Goal: Answer question/provide support

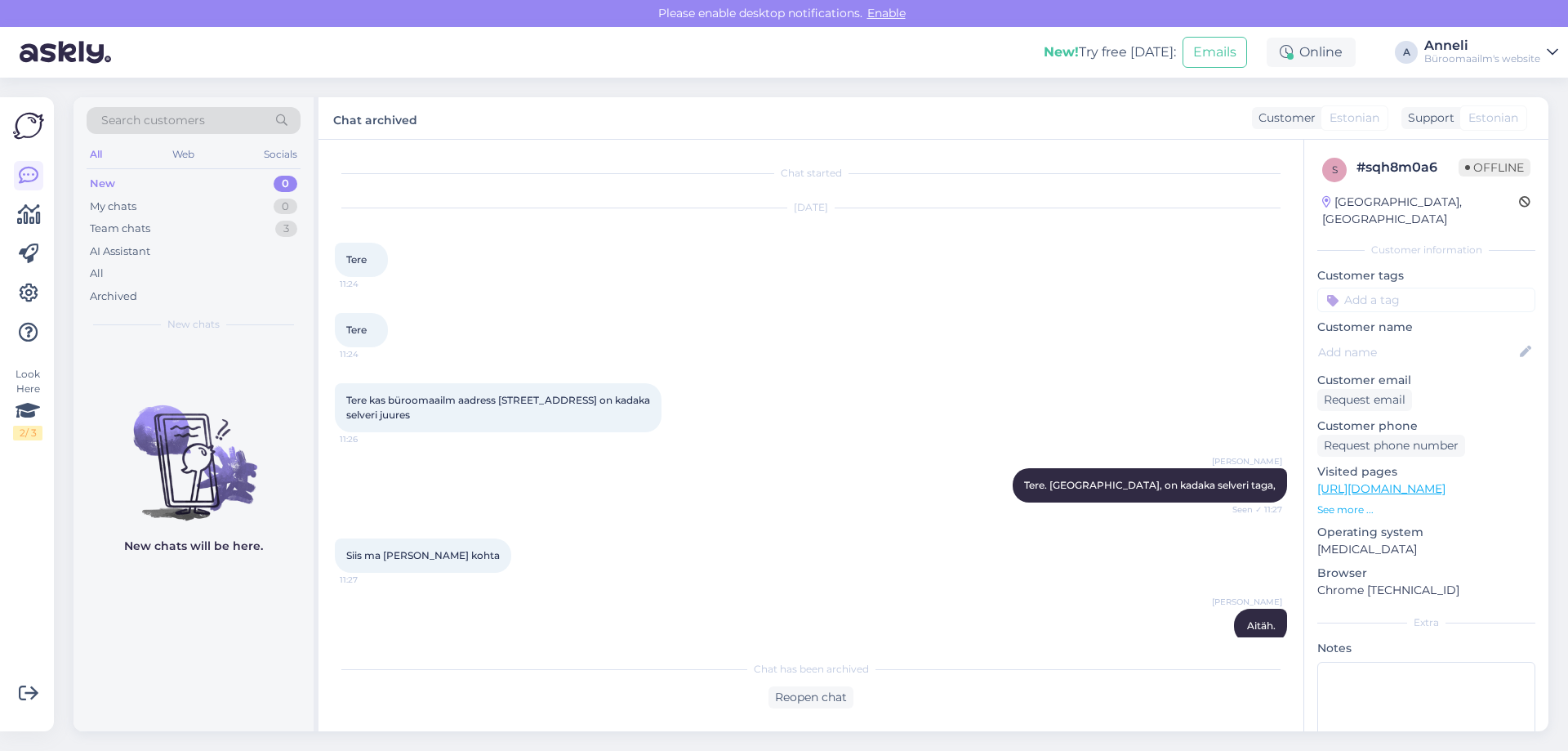
scroll to position [323, 0]
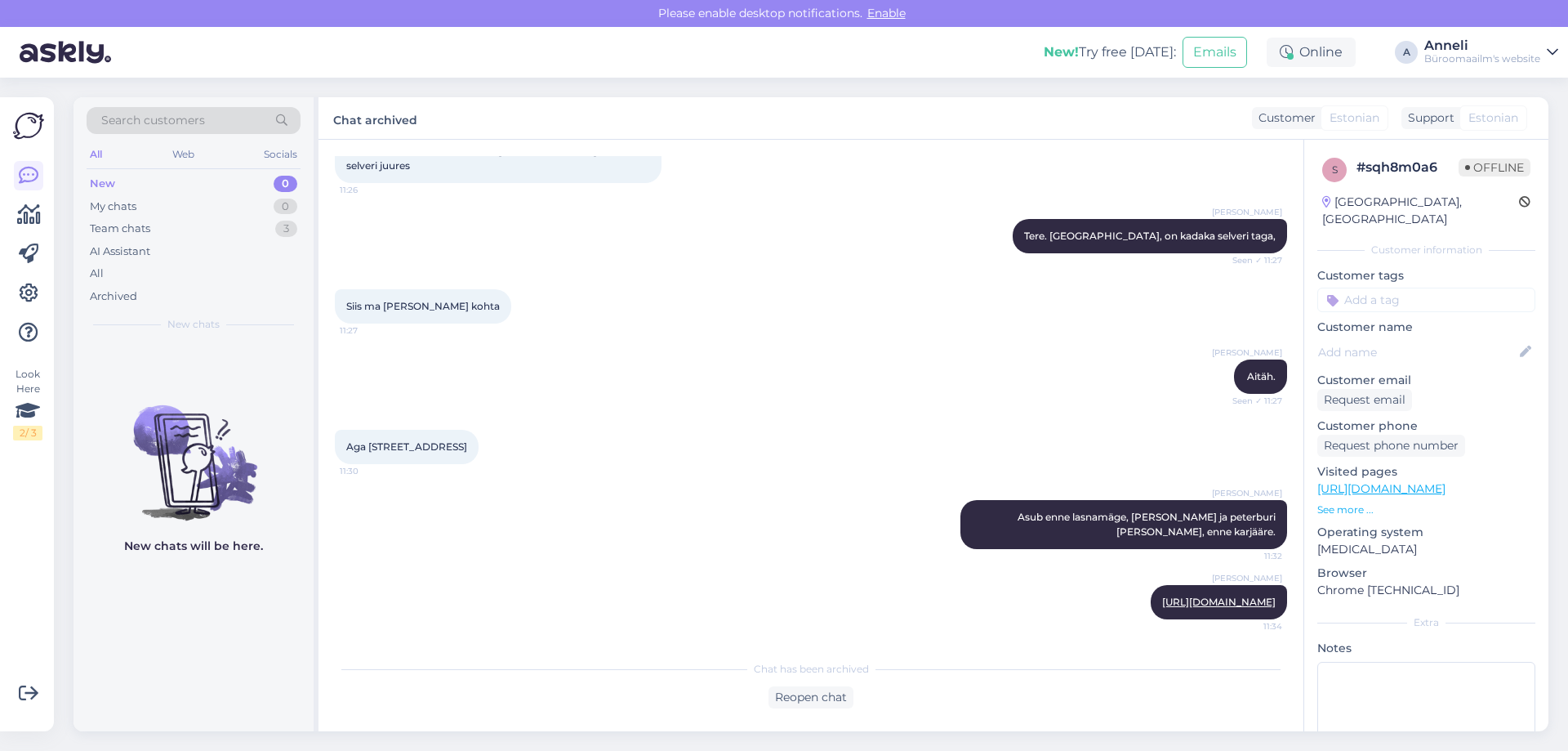
click at [798, 342] on div "[PERSON_NAME]. Seen ✓ 11:27" at bounding box center [810, 377] width 952 height 70
click at [717, 342] on div "[PERSON_NAME]. Seen ✓ 11:27" at bounding box center [810, 377] width 952 height 70
click at [708, 412] on div "[PERSON_NAME] tee 92a 11:30" at bounding box center [810, 447] width 952 height 70
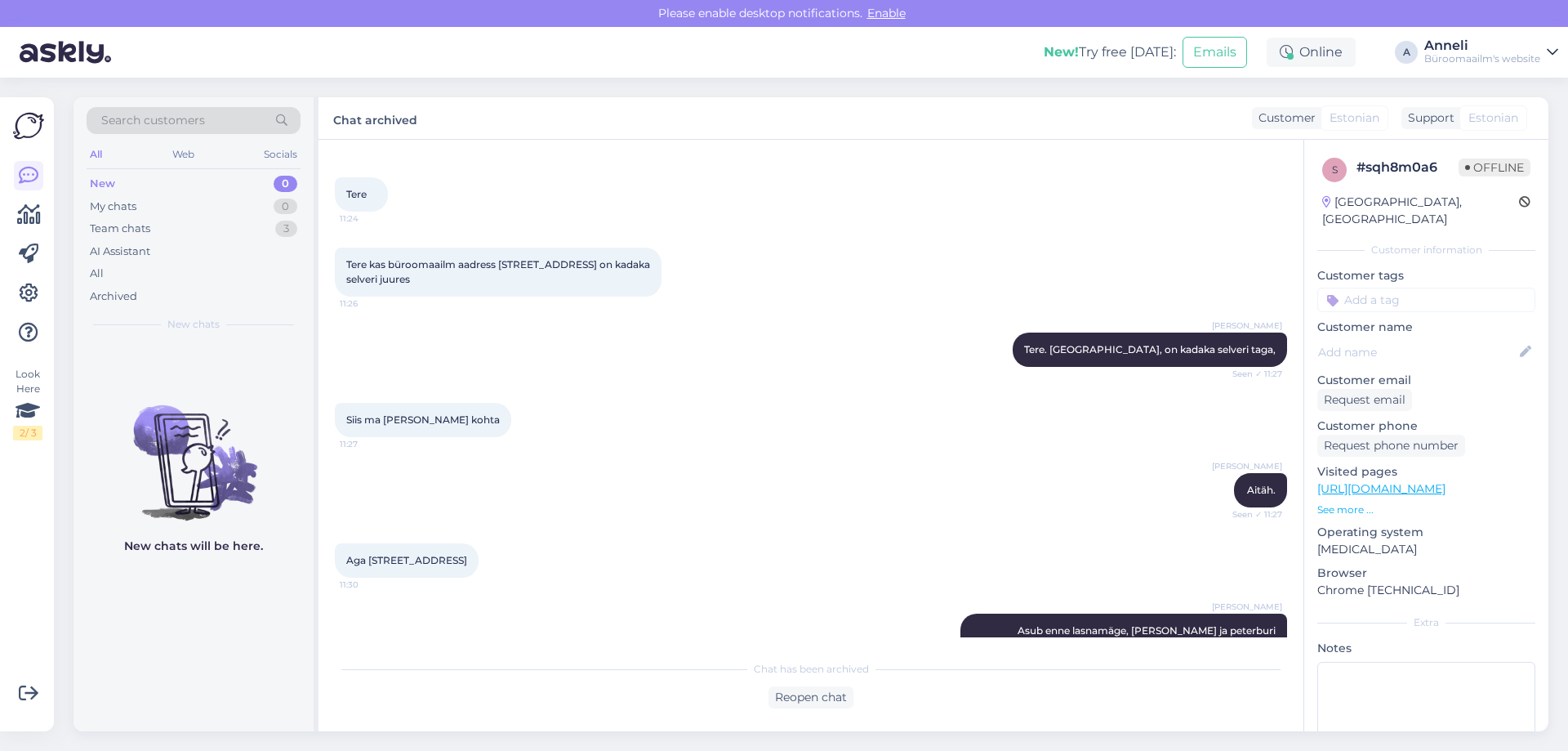
scroll to position [0, 0]
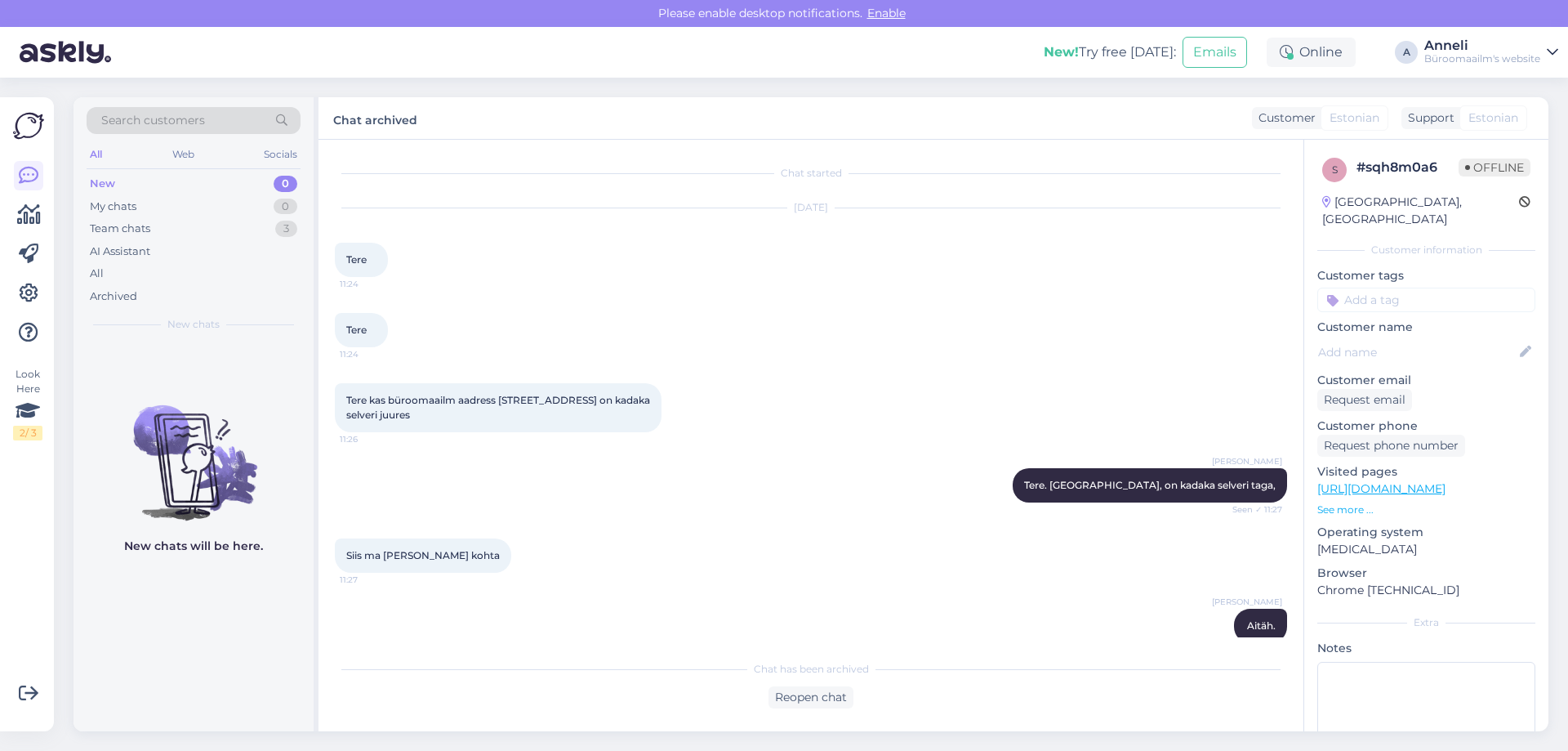
click at [660, 260] on div "[DATE] Tere 11:24" at bounding box center [810, 243] width 952 height 104
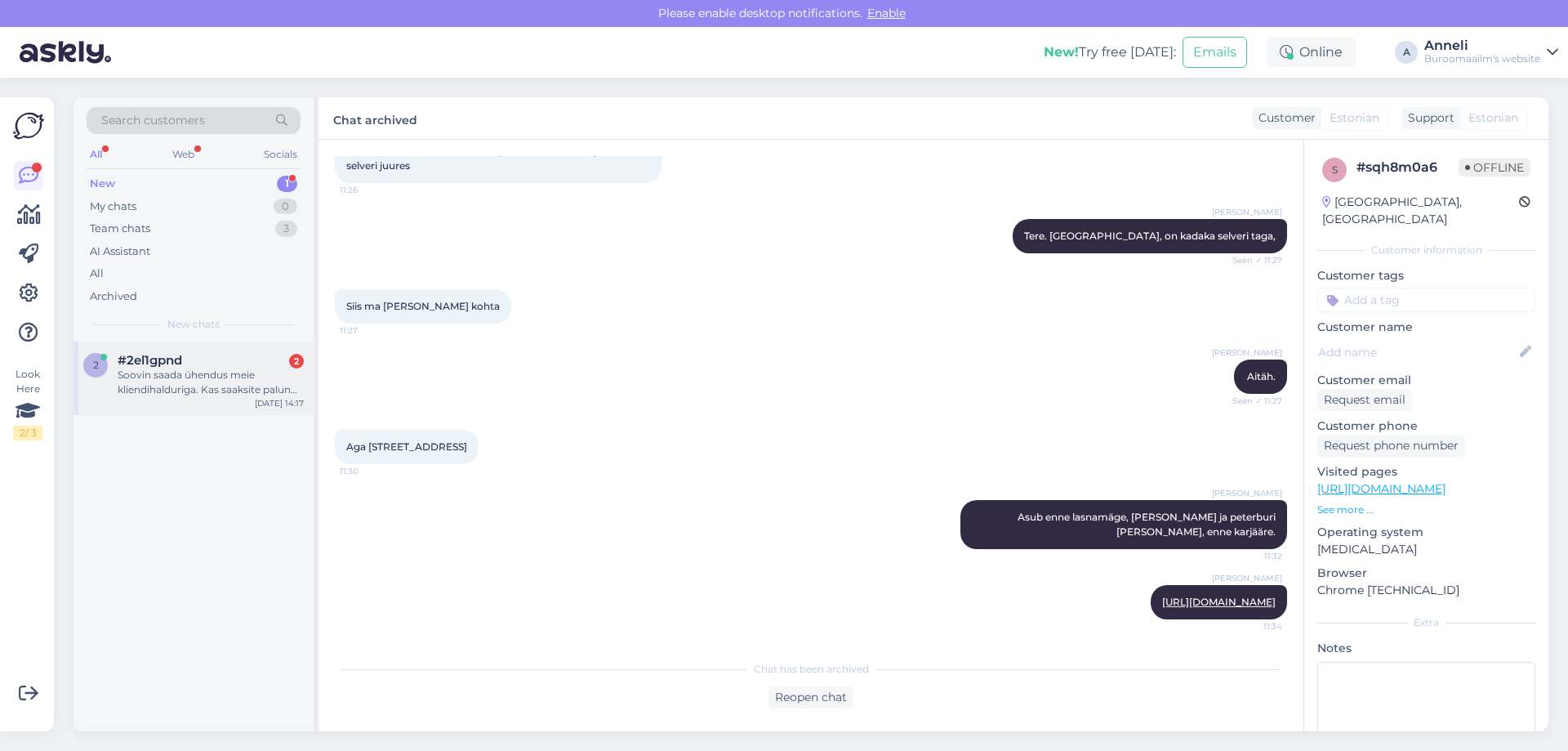
click at [158, 383] on div "Soovin saada ühendus meie kliendihalduriga. Kas saaksite palun mind aidata?" at bounding box center [211, 382] width 186 height 29
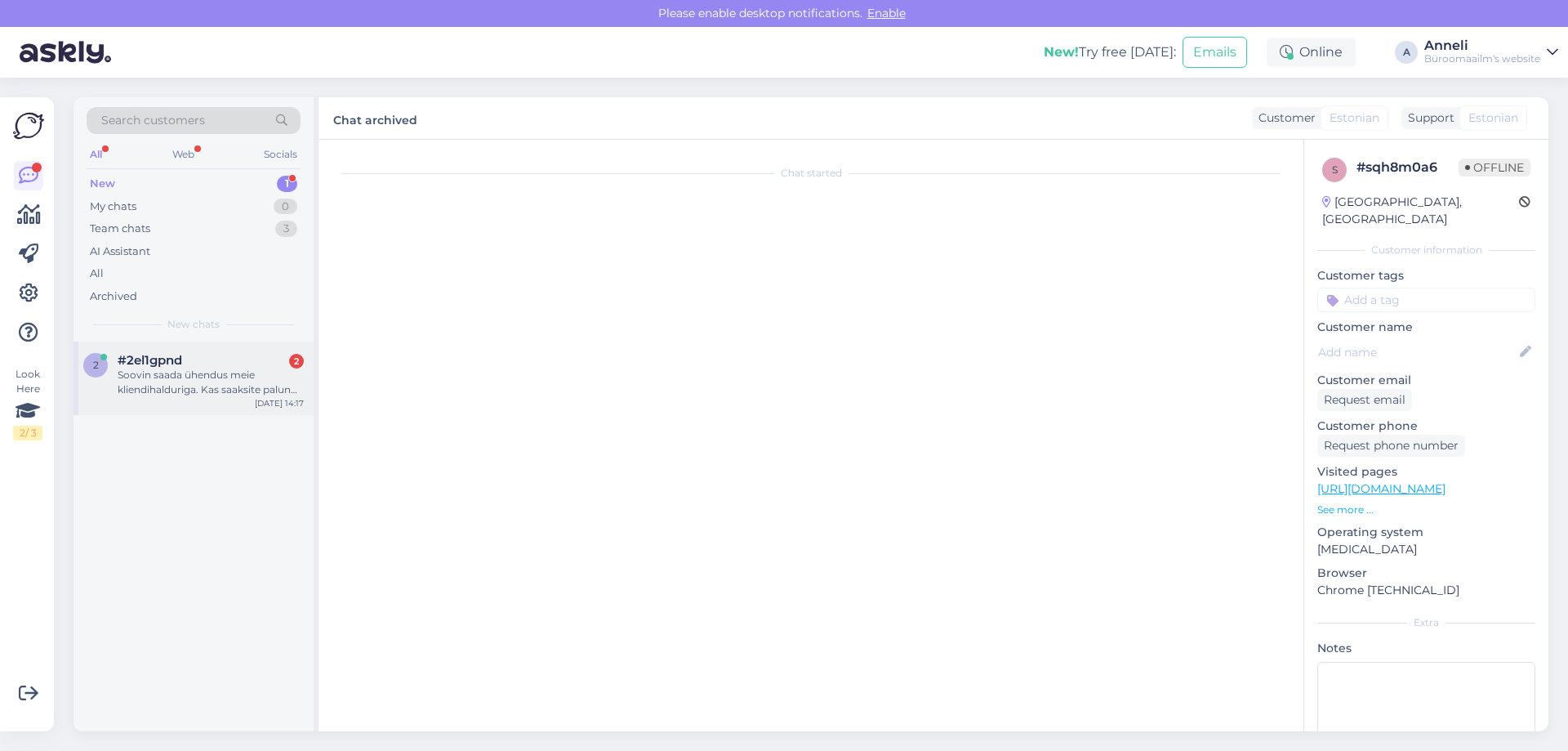
scroll to position [1145, 0]
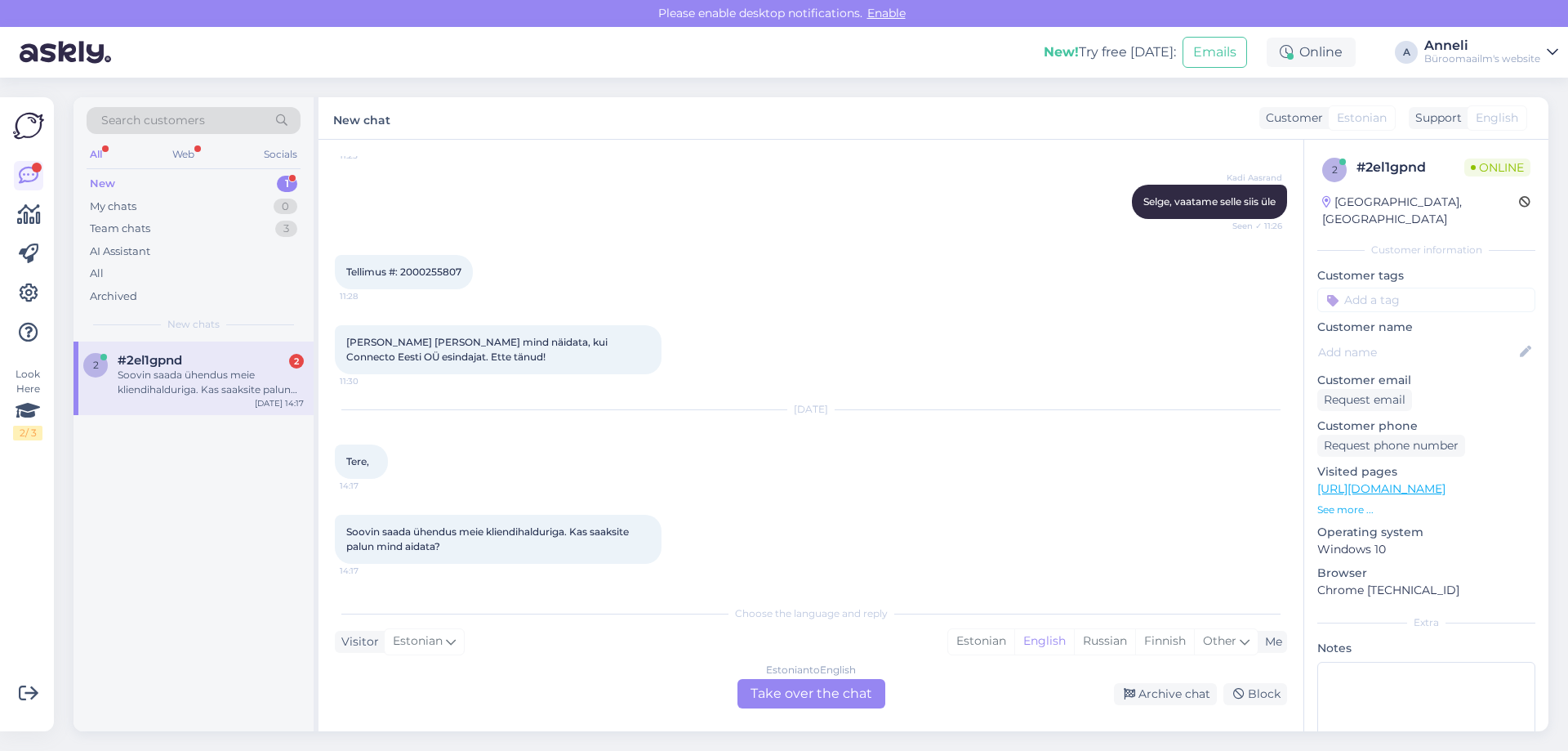
click at [901, 283] on div "Tellimus #: 2000255807 11:28" at bounding box center [810, 272] width 952 height 70
click at [937, 301] on div "Tellimus #: 2000255807 11:28" at bounding box center [810, 272] width 952 height 70
click at [988, 642] on div "Estonian" at bounding box center [980, 641] width 66 height 25
click at [835, 691] on div "Estonian to Estonian Take over the chat" at bounding box center [810, 694] width 148 height 29
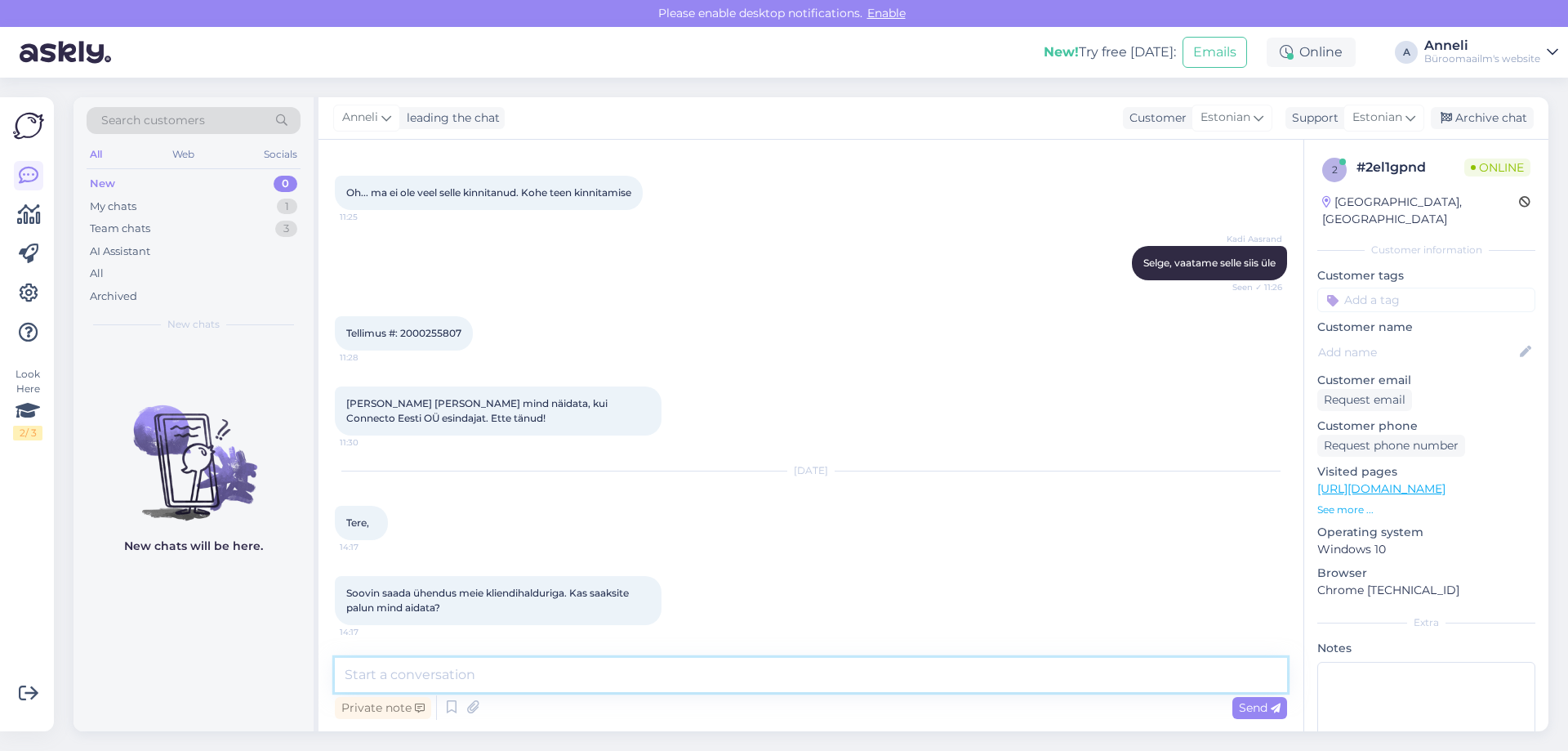
click at [759, 666] on textarea at bounding box center [810, 675] width 952 height 34
type textarea "Tere"
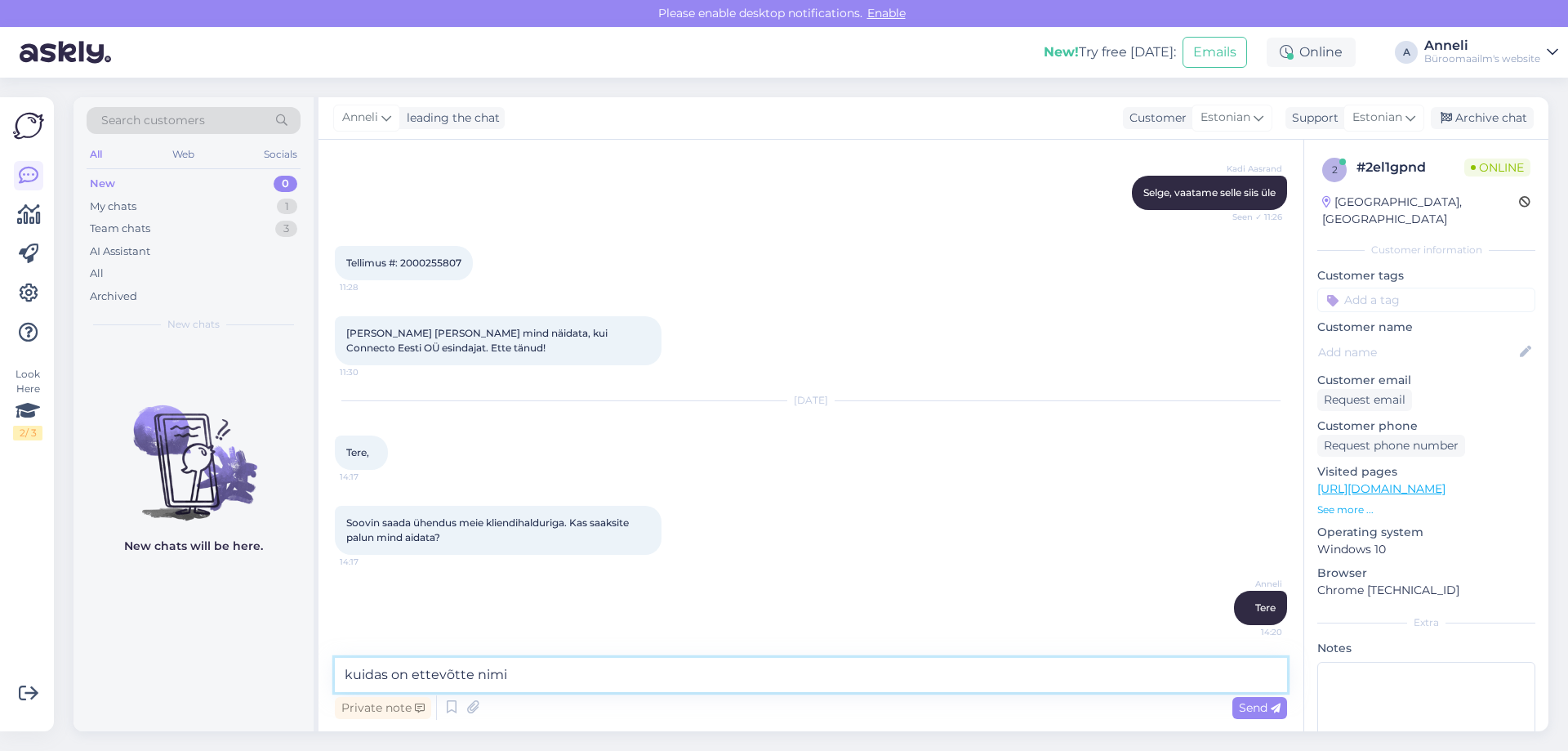
type textarea "kuidas on ettevõtte nimi?"
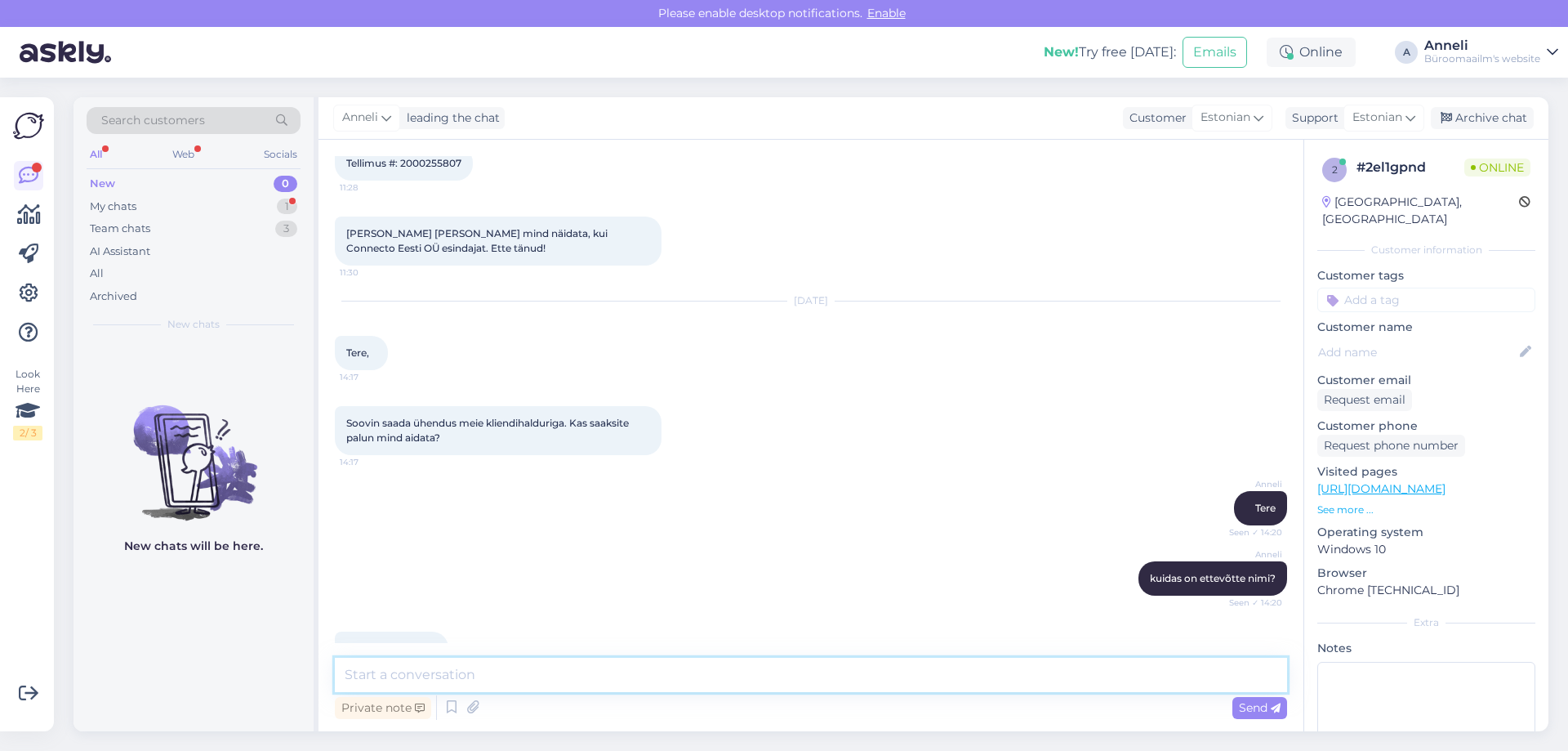
scroll to position [1294, 0]
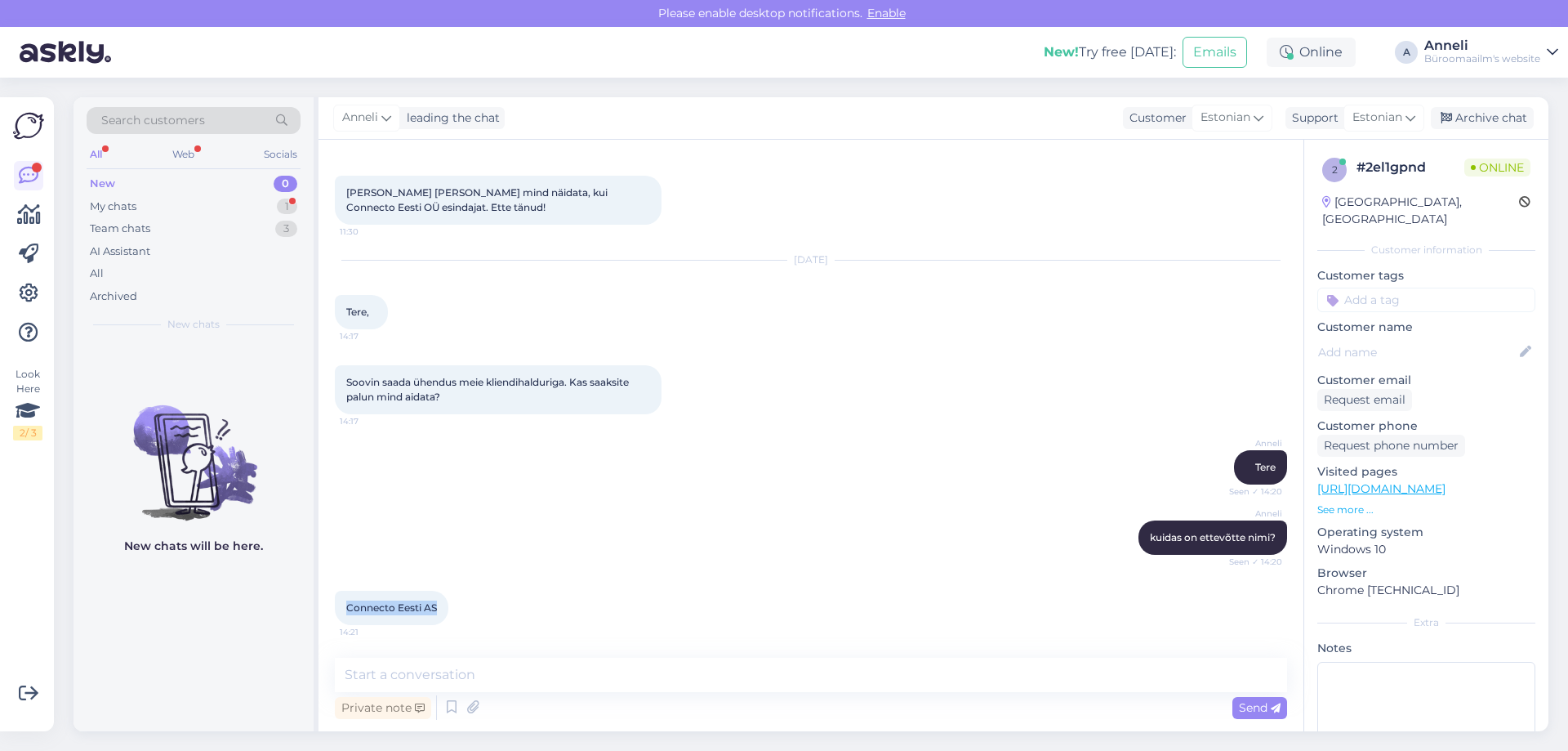
drag, startPoint x: 440, startPoint y: 608, endPoint x: 345, endPoint y: 608, distance: 95.0
click at [345, 608] on div "Connecto Eesti AS 14:21" at bounding box center [391, 607] width 114 height 34
copy span "Connecto Eesti AS"
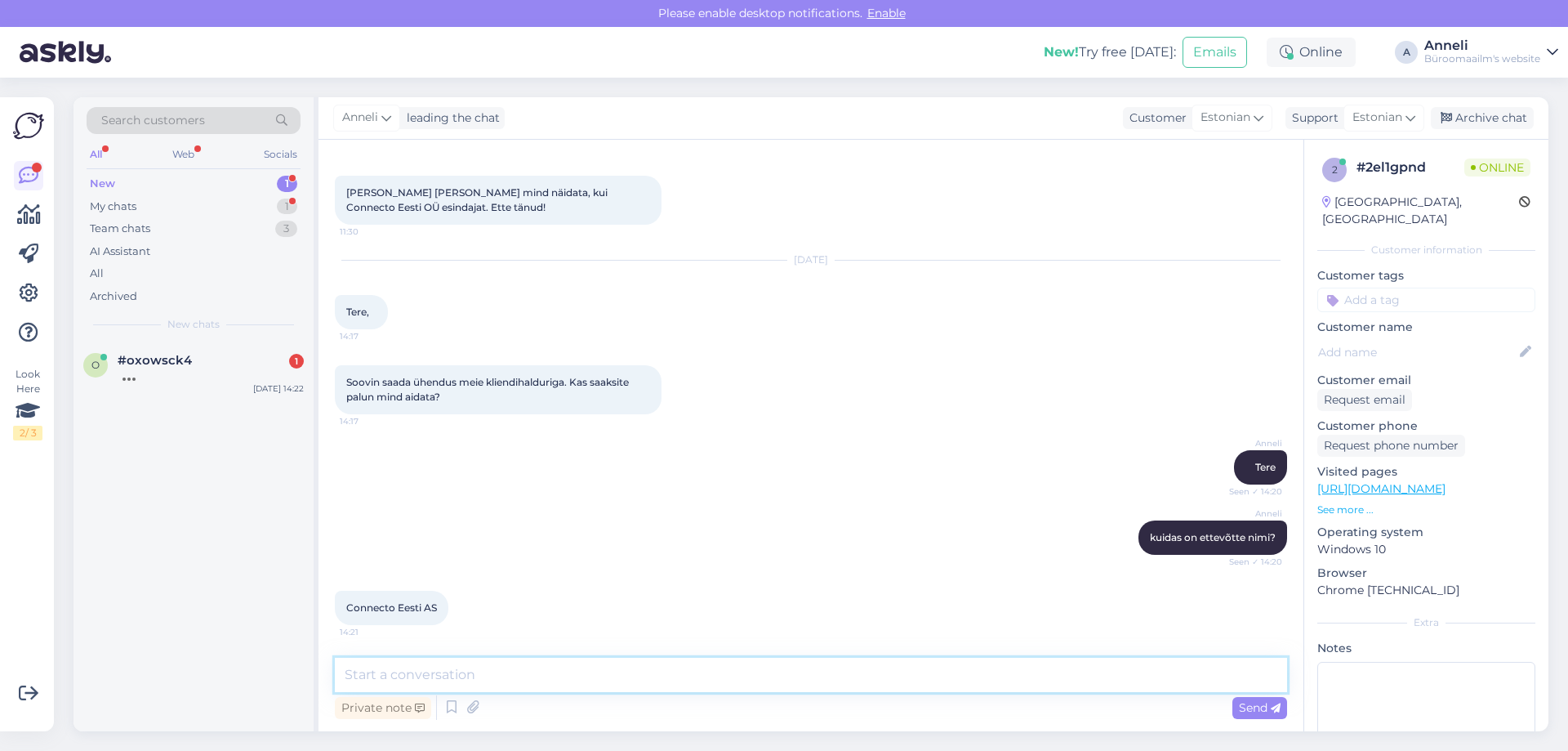
click at [488, 672] on textarea at bounding box center [810, 675] width 952 height 34
paste textarea "[PERSON_NAME] Kliendihaldur Mob: [PHONE_NUMBER] Tel: [PHONE_NUMBER] [EMAIL_ADDR…"
type textarea "[PERSON_NAME] Kliendihaldur Mob: [PHONE_NUMBER] Tel: [PHONE_NUMBER] [EMAIL_ADDR…"
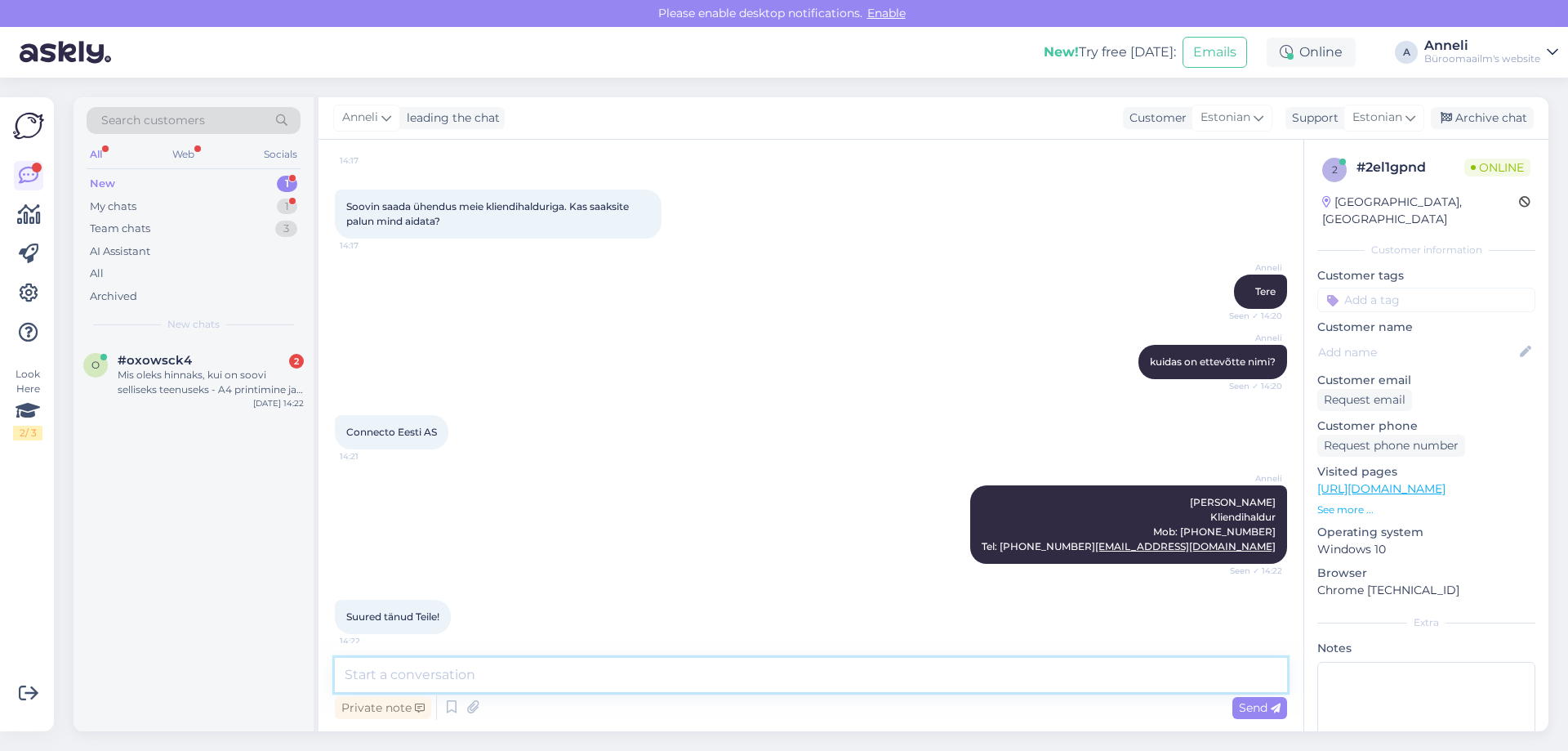
scroll to position [1493, 0]
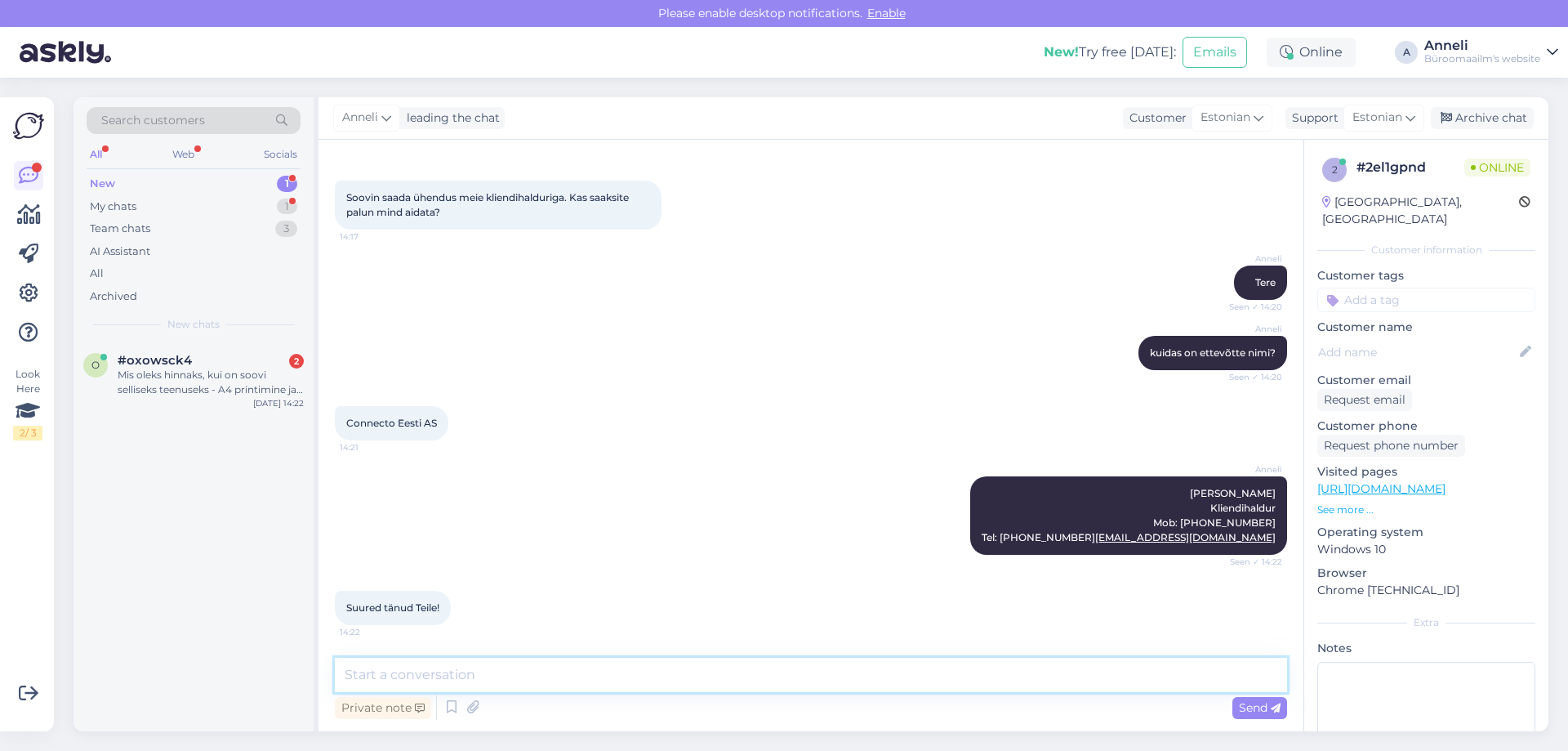
click at [487, 672] on textarea at bounding box center [810, 675] width 952 height 34
type textarea "Palun! Ilusat päeva!"
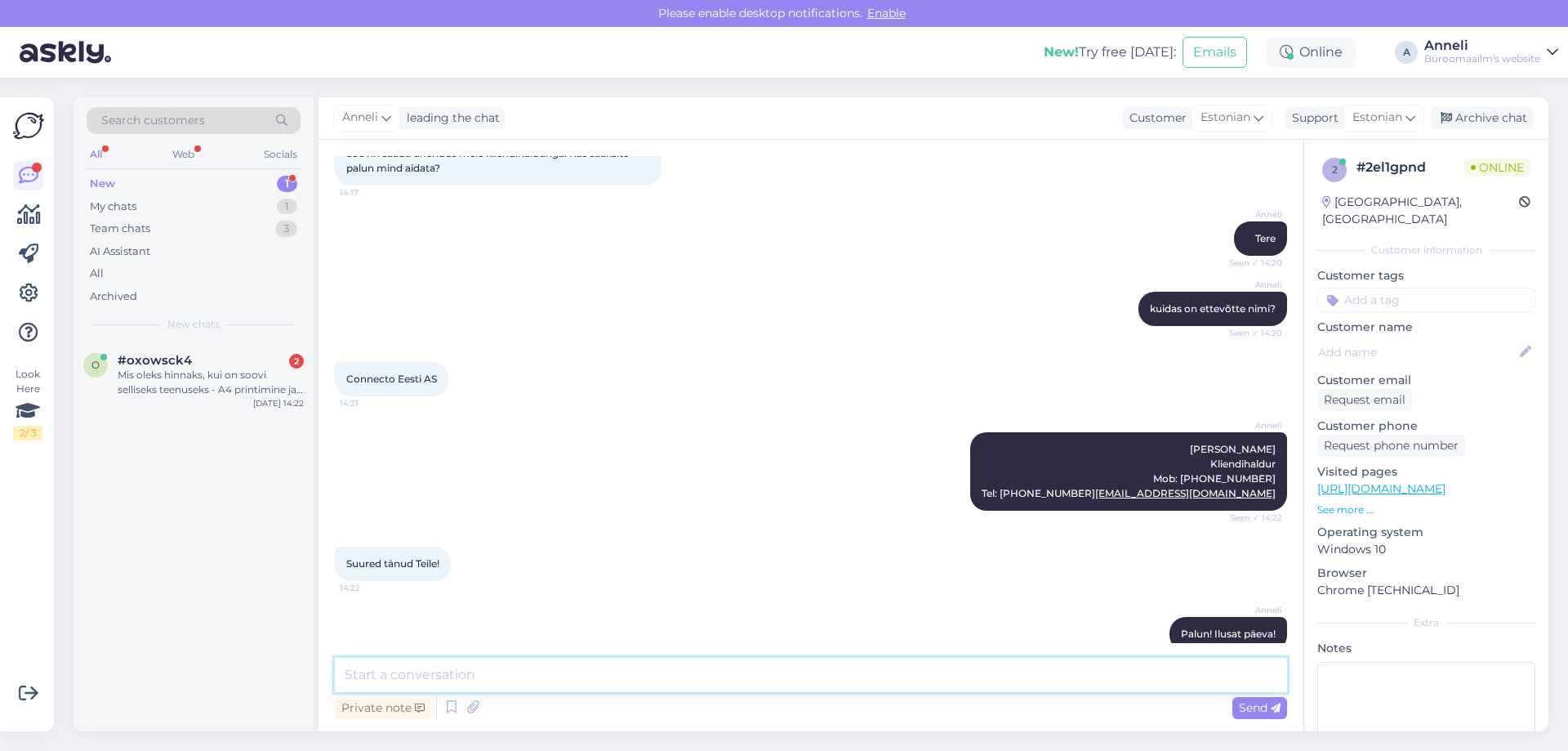
scroll to position [1564, 0]
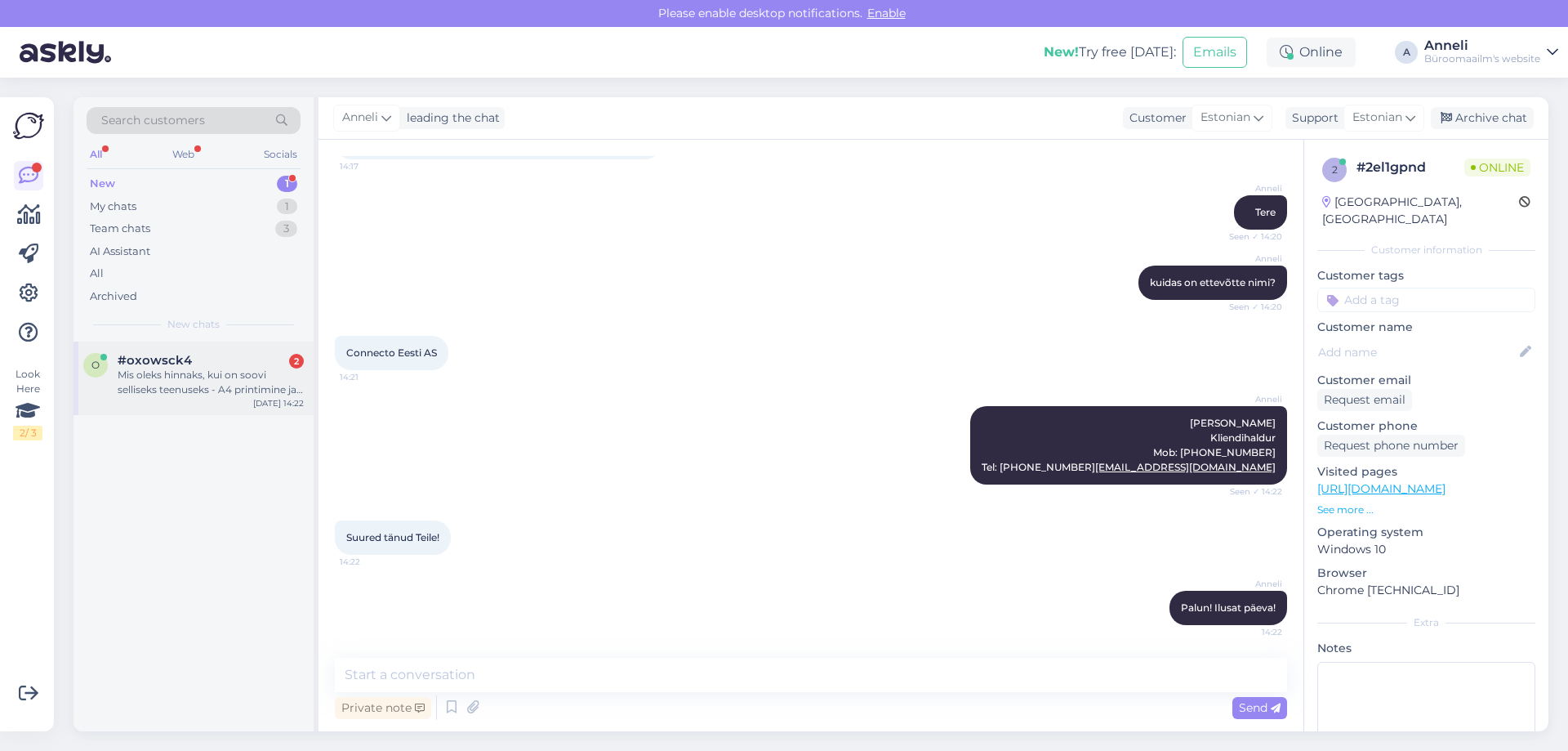
click at [235, 394] on div "Mis oleks hinnaks, kui on soovi selliseks teenuseks - A4 printimine ja koopia v…" at bounding box center [211, 382] width 186 height 29
